Goal: Task Accomplishment & Management: Use online tool/utility

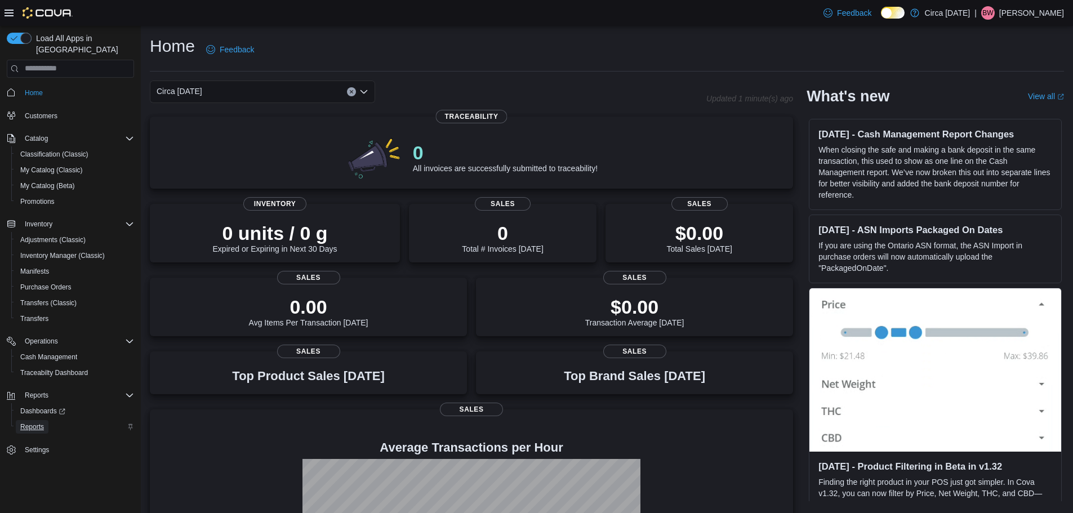
click at [33, 422] on span "Reports" at bounding box center [32, 426] width 24 height 9
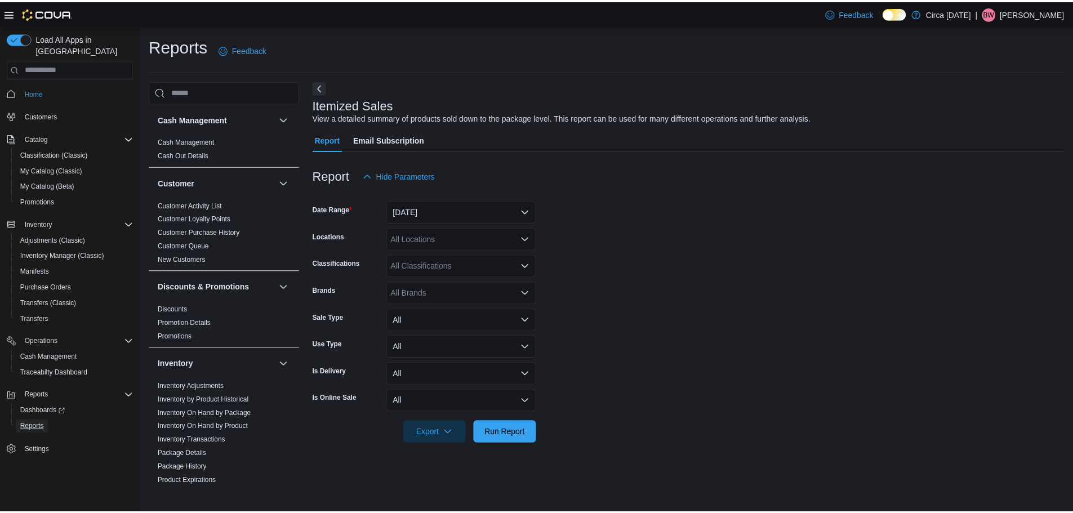
scroll to position [225, 0]
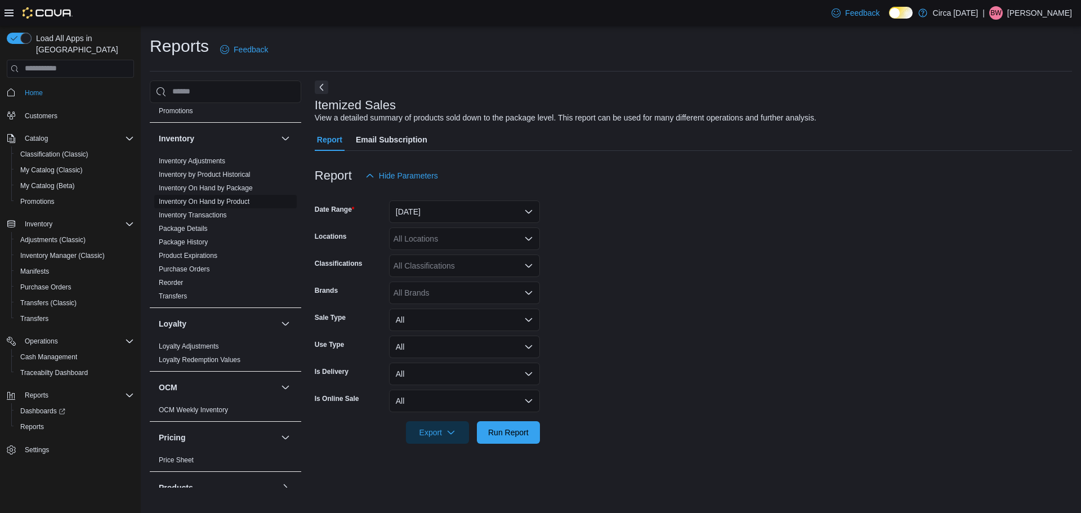
click at [196, 202] on link "Inventory On Hand by Product" at bounding box center [204, 202] width 91 height 8
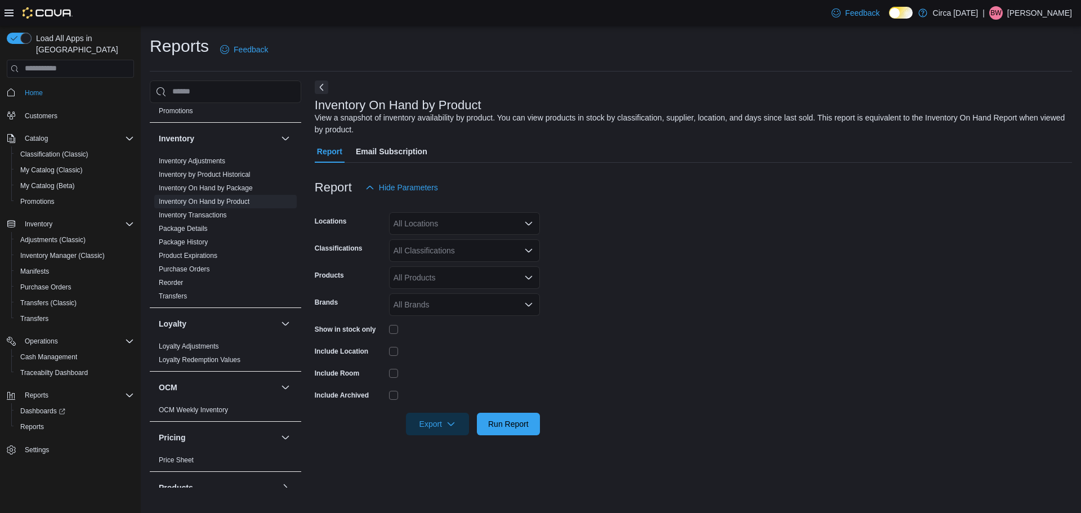
click at [413, 227] on div "All Locations" at bounding box center [464, 223] width 151 height 23
click at [413, 259] on span "Choose from the following options" at bounding box center [408, 258] width 12 height 11
click at [362, 258] on div "Classifications" at bounding box center [350, 250] width 70 height 23
click at [399, 253] on div "All Classifications" at bounding box center [464, 250] width 151 height 23
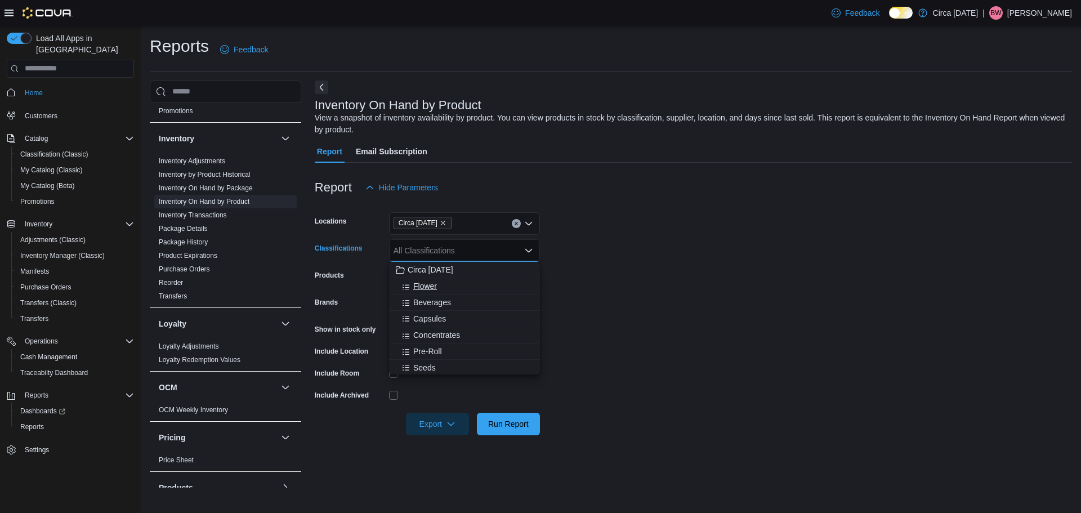
click at [418, 284] on span "Flower" at bounding box center [425, 285] width 24 height 11
click at [418, 284] on span "Beverages" at bounding box center [432, 285] width 38 height 11
click at [418, 284] on span "Capsules" at bounding box center [429, 285] width 33 height 11
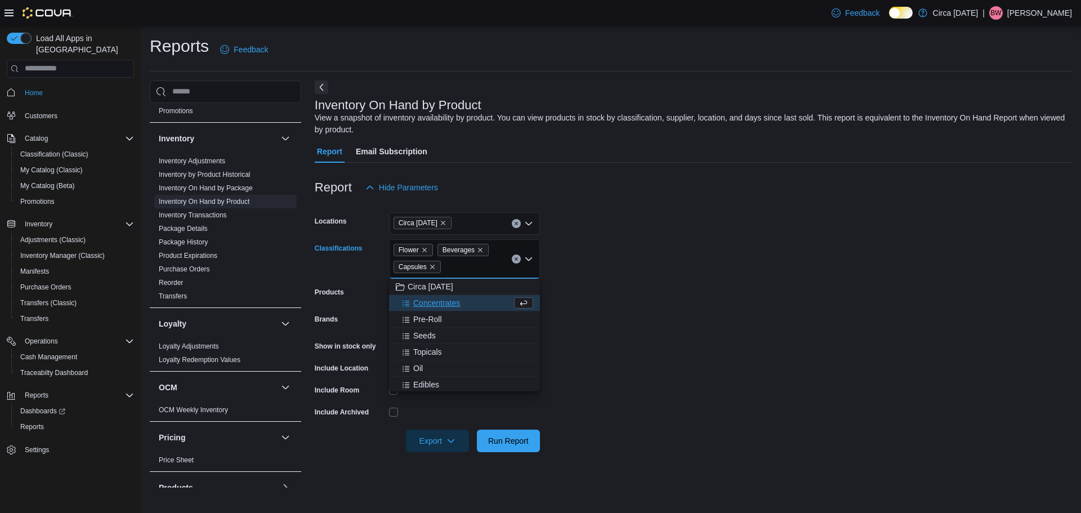
click at [423, 303] on span "Concentrates" at bounding box center [436, 302] width 47 height 11
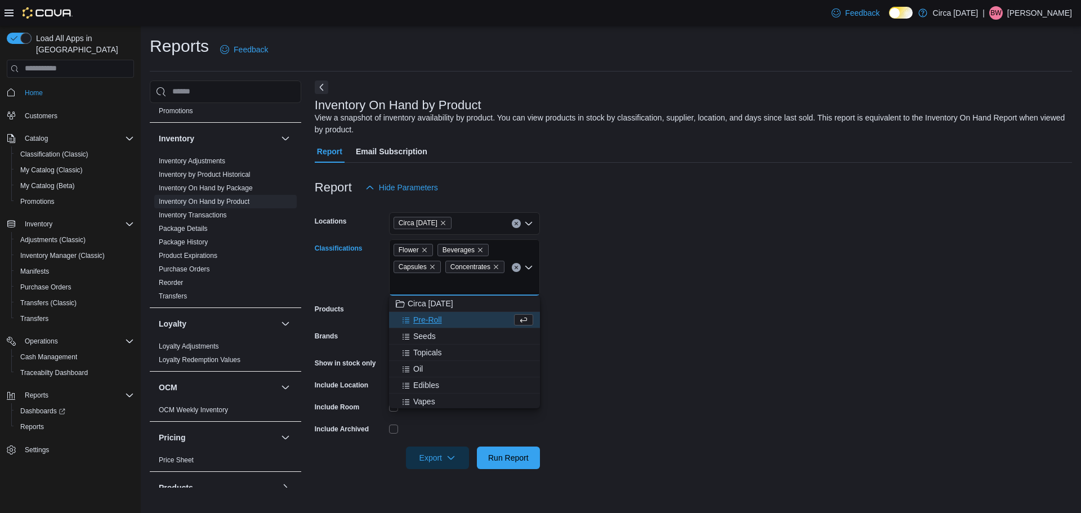
click at [421, 321] on span "Pre-Roll" at bounding box center [427, 319] width 29 height 11
click at [421, 321] on span "Seeds" at bounding box center [424, 319] width 23 height 11
click at [421, 321] on span "Topicals" at bounding box center [427, 319] width 29 height 11
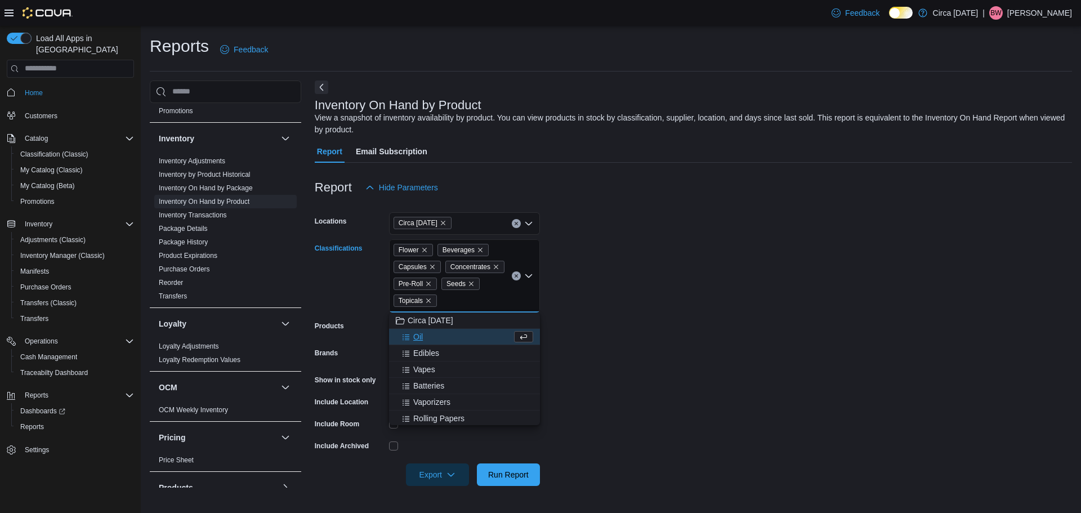
click at [413, 338] on span "Oil" at bounding box center [418, 336] width 10 height 11
click at [413, 338] on span "Edibles" at bounding box center [426, 336] width 26 height 11
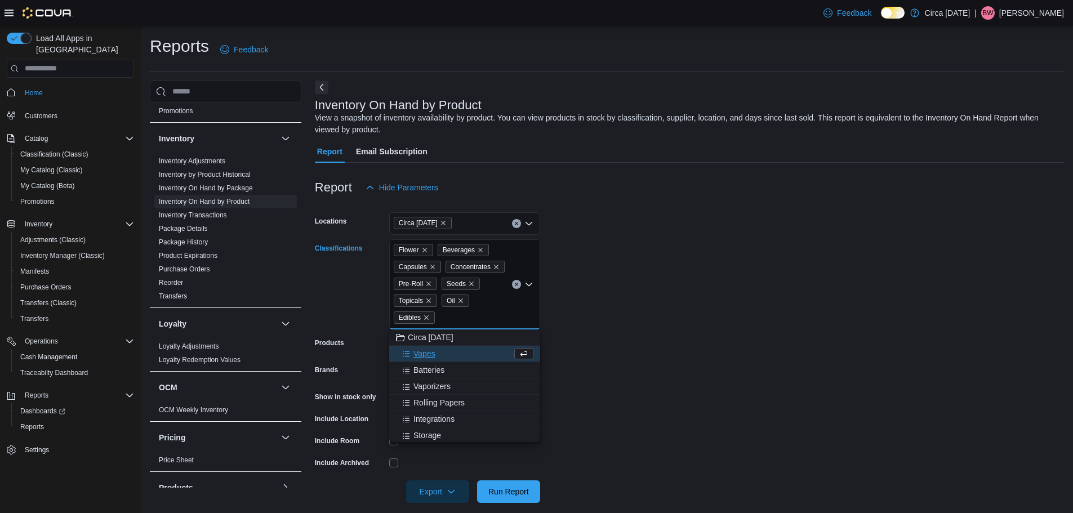
click at [421, 355] on span "Vapes" at bounding box center [424, 353] width 22 height 11
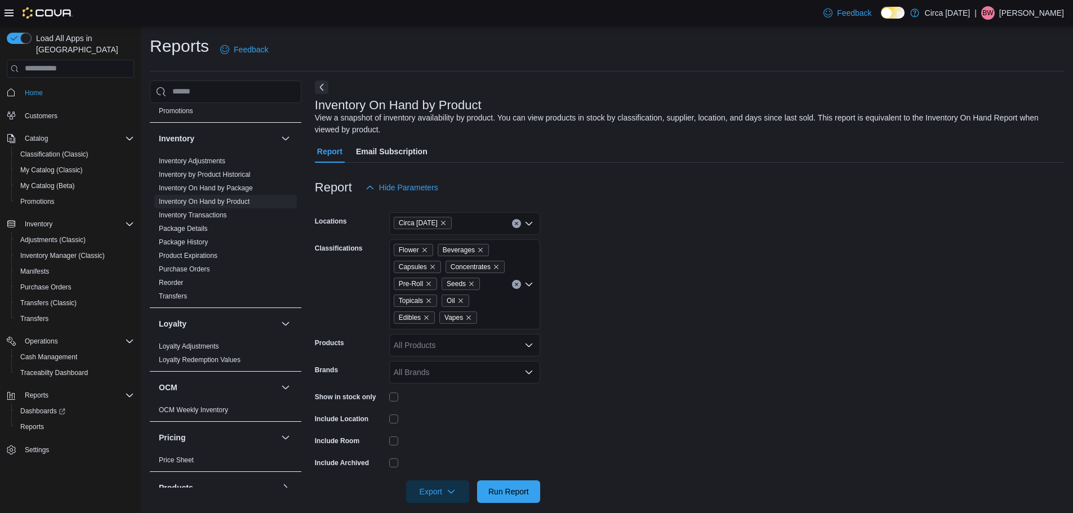
click at [612, 365] on form "Locations Circa [DATE] Classifications Flower Beverages Capsules Concentrates P…" at bounding box center [689, 351] width 749 height 304
click at [512, 493] on span "Run Report" at bounding box center [508, 490] width 41 height 11
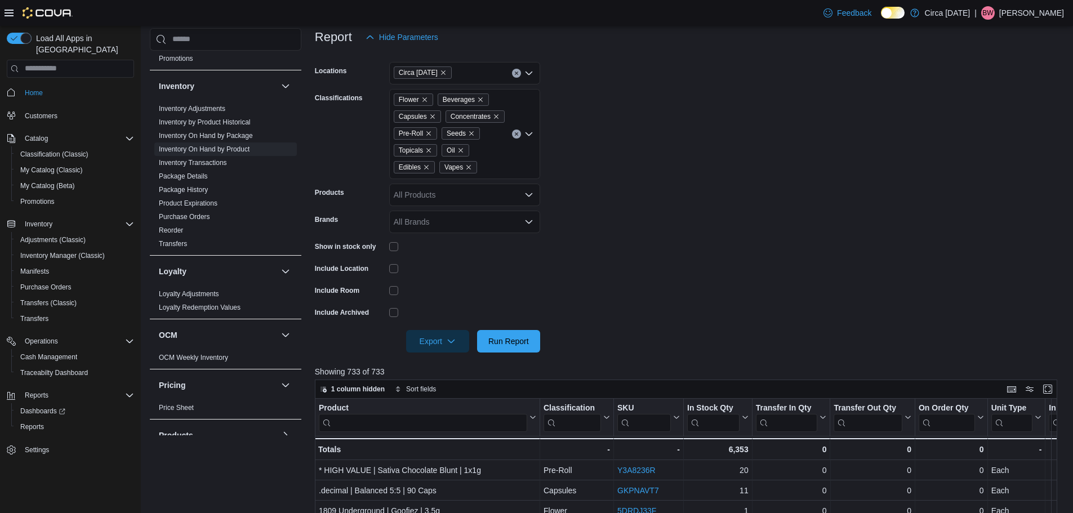
scroll to position [225, 0]
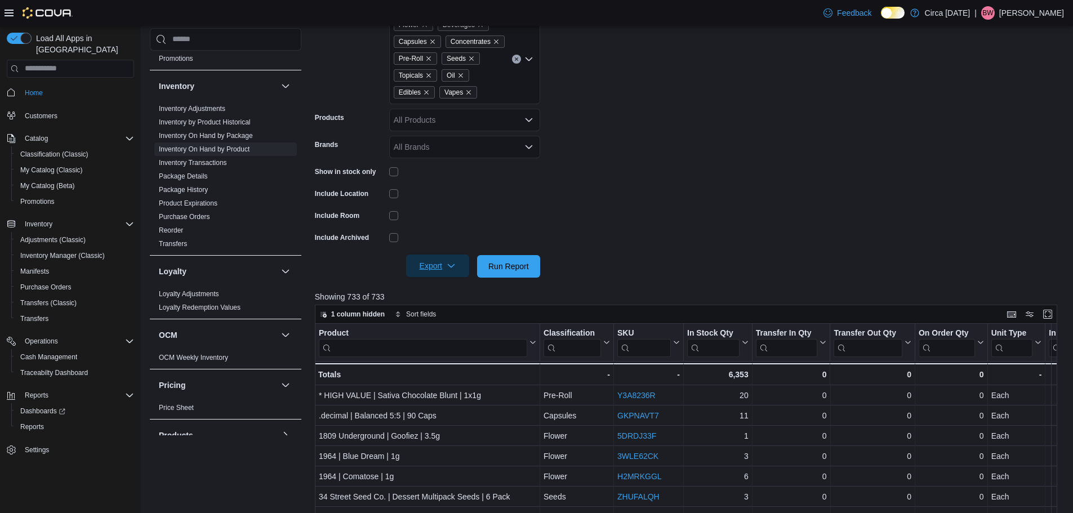
click at [448, 265] on icon "button" at bounding box center [451, 265] width 9 height 9
click at [441, 289] on span "Export to Excel" at bounding box center [439, 288] width 51 height 9
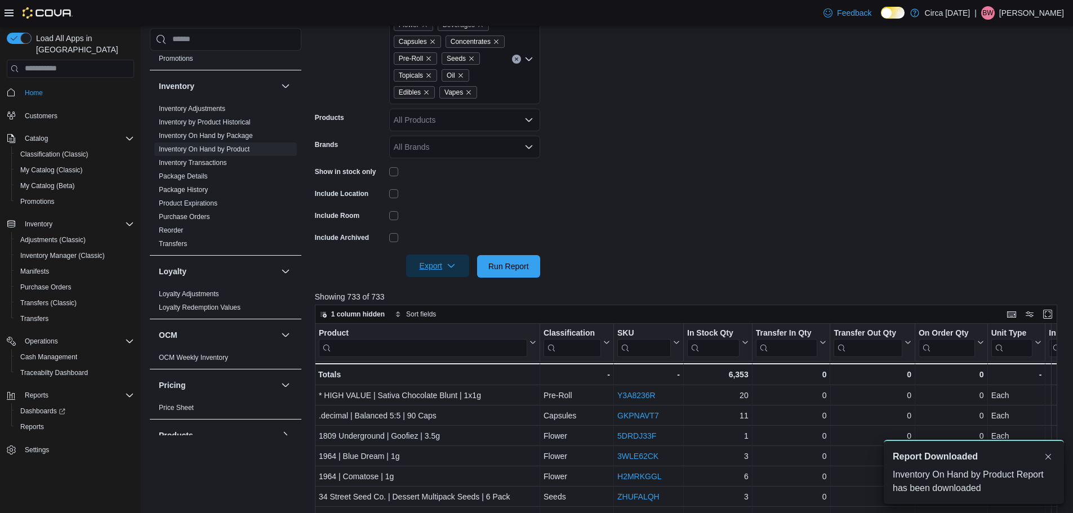
scroll to position [0, 0]
